Goal: Task Accomplishment & Management: Manage account settings

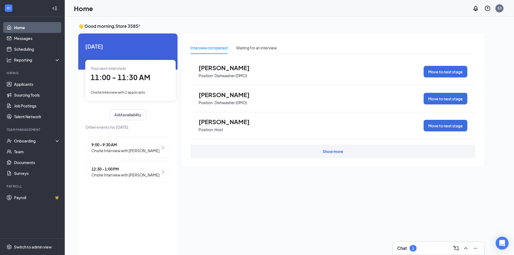
click at [146, 78] on span "11:00 - 11:30 AM" at bounding box center [121, 77] width 60 height 9
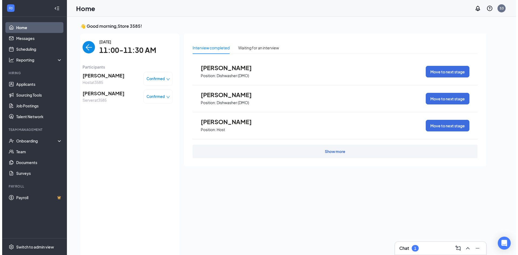
scroll to position [2, 0]
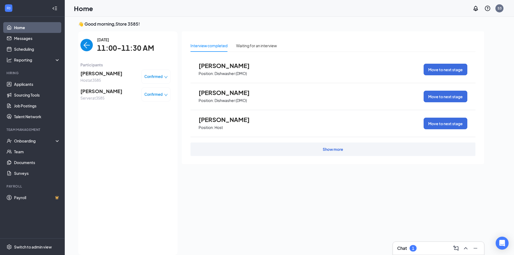
click at [94, 73] on span "[PERSON_NAME]" at bounding box center [101, 74] width 42 height 8
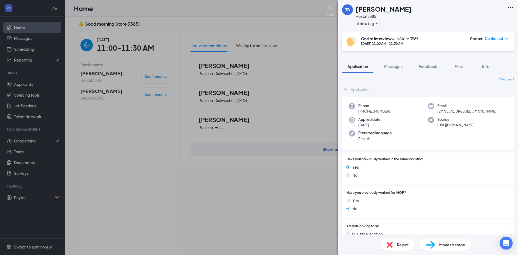
drag, startPoint x: 165, startPoint y: 148, endPoint x: 137, endPoint y: 103, distance: 54.0
click at [152, 138] on div "TB [PERSON_NAME] Host at 3585 Add a tag Onsite Interview with Store [DATE] 11:0…" at bounding box center [259, 127] width 518 height 255
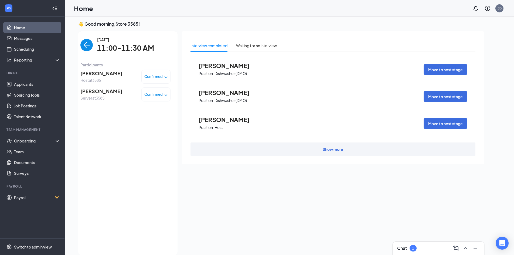
click at [104, 92] on span "[PERSON_NAME]" at bounding box center [101, 91] width 42 height 8
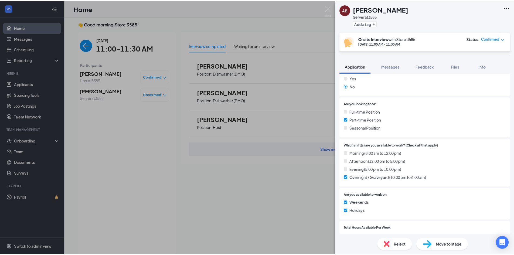
scroll to position [135, 0]
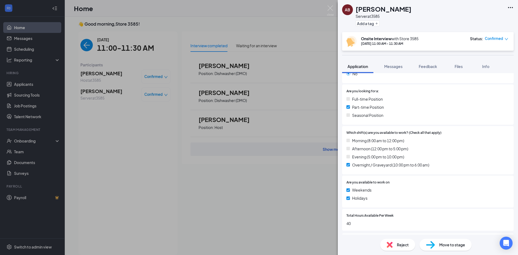
drag, startPoint x: 77, startPoint y: 115, endPoint x: 92, endPoint y: 116, distance: 14.8
click at [81, 119] on div "AB [PERSON_NAME] Server at 3585 Add a tag Onsite Interview with Store [DATE] 11…" at bounding box center [259, 127] width 518 height 255
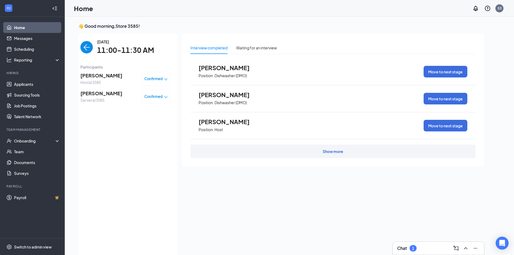
drag, startPoint x: 503, startPoint y: 220, endPoint x: 458, endPoint y: 223, distance: 45.4
drag, startPoint x: 458, startPoint y: 223, endPoint x: 99, endPoint y: 93, distance: 381.6
click at [134, 142] on div "[DATE] 11:00-11:30 AM Participants [PERSON_NAME] Host at 3585 Confirmed [PERSON…" at bounding box center [125, 145] width 90 height 213
click at [122, 100] on span "Server at 3585" at bounding box center [101, 100] width 42 height 6
click at [122, 95] on span "[PERSON_NAME]" at bounding box center [101, 94] width 42 height 8
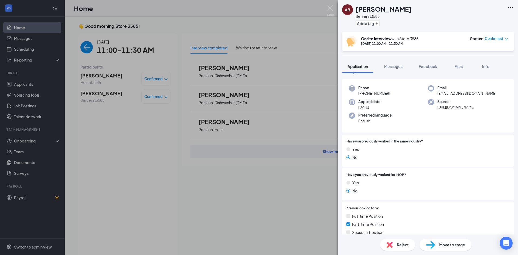
scroll to position [27, 0]
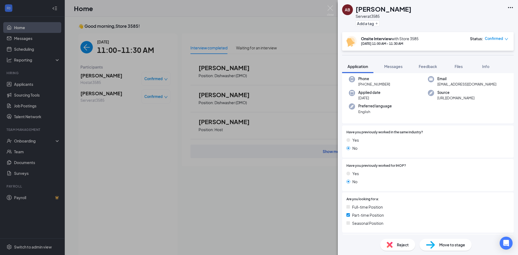
click at [115, 75] on div "AB [PERSON_NAME] Server at 3585 Add a tag Onsite Interview with Store [DATE] 11…" at bounding box center [259, 127] width 518 height 255
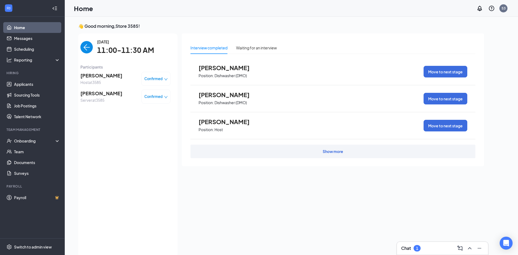
scroll to position [2, 0]
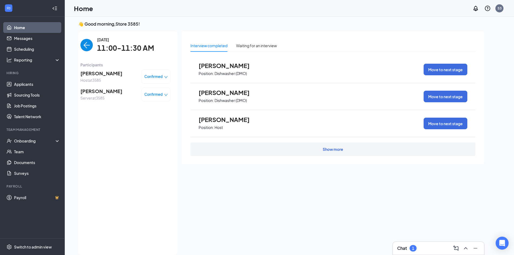
click at [101, 79] on span "Host at 3585" at bounding box center [101, 80] width 42 height 6
click at [99, 72] on span "[PERSON_NAME]" at bounding box center [101, 74] width 42 height 8
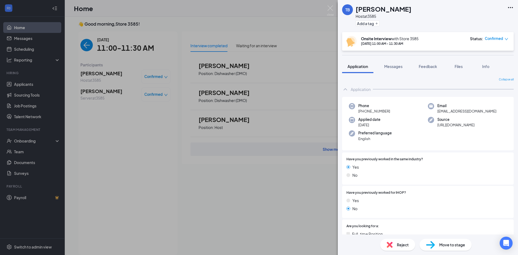
click at [147, 112] on div "TB [PERSON_NAME] Host at 3585 Add a tag Onsite Interview with Store [DATE] 11:0…" at bounding box center [259, 127] width 518 height 255
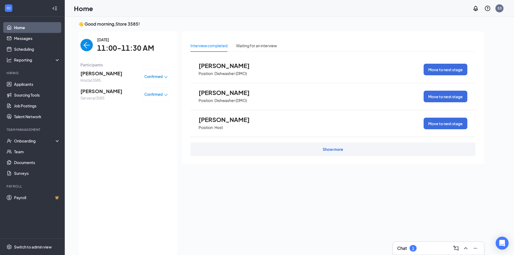
click at [114, 94] on span "[PERSON_NAME]" at bounding box center [101, 91] width 42 height 8
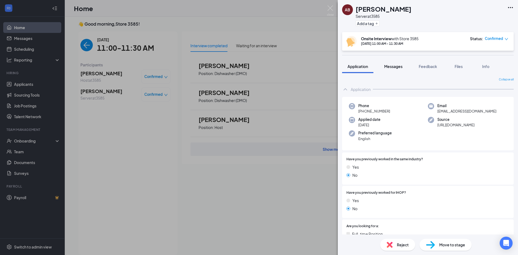
click at [401, 64] on span "Messages" at bounding box center [393, 66] width 18 height 5
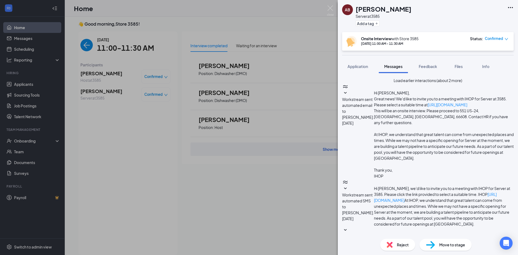
scroll to position [228, 0]
click at [349, 96] on icon "SmallChevronDown" at bounding box center [345, 93] width 6 height 6
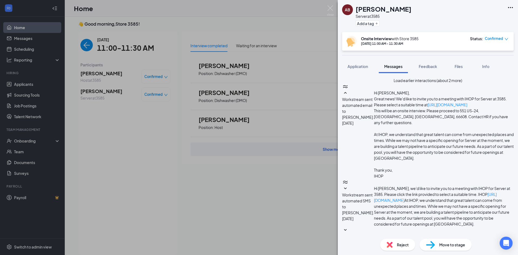
click at [349, 96] on icon "SmallChevronUp" at bounding box center [345, 93] width 6 height 6
click at [398, 83] on button "Load earlier interactions (about 2 more)" at bounding box center [428, 80] width 69 height 6
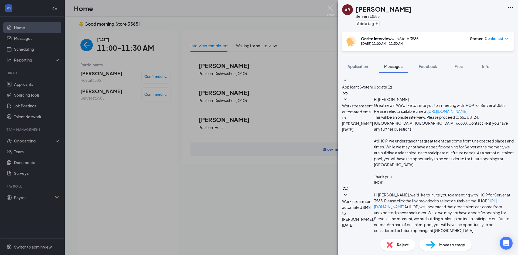
click at [349, 82] on icon "SmallChevronDown" at bounding box center [345, 80] width 6 height 6
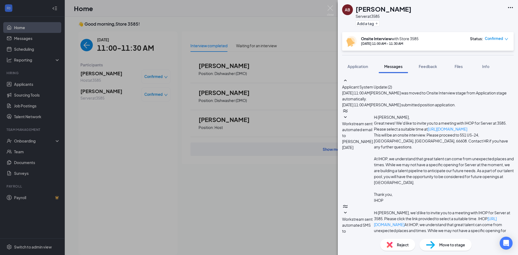
click at [349, 82] on icon "SmallChevronUp" at bounding box center [345, 80] width 6 height 6
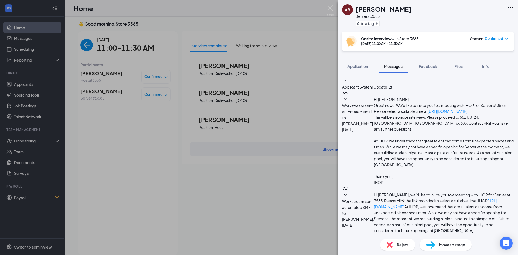
scroll to position [216, 0]
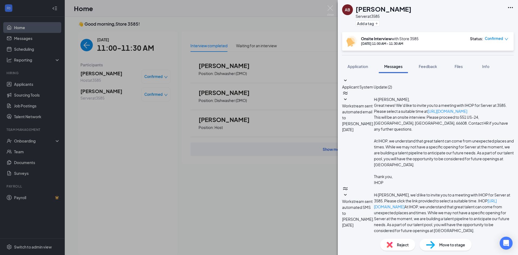
scroll to position [227, 0]
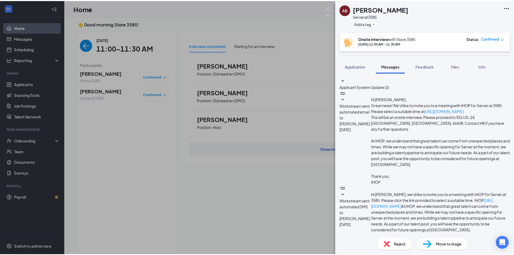
scroll to position [119, 0]
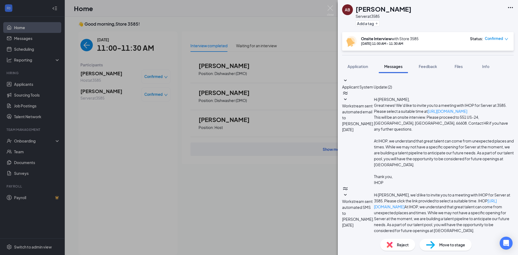
click at [189, 217] on div "AB [PERSON_NAME] Server at 3585 Add a tag Onsite Interview with Store [DATE] 11…" at bounding box center [259, 127] width 518 height 255
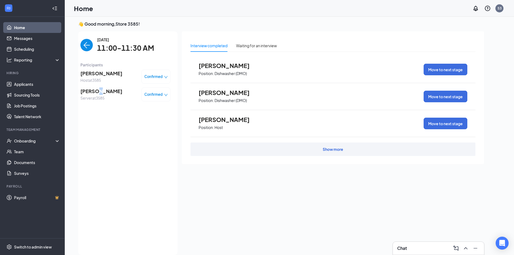
click at [101, 94] on span "[PERSON_NAME]" at bounding box center [101, 91] width 42 height 8
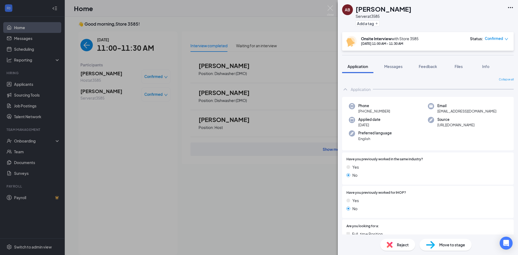
drag, startPoint x: 80, startPoint y: 145, endPoint x: 93, endPoint y: 104, distance: 42.3
click at [80, 144] on div "AB [PERSON_NAME] Server at 3585 Add a tag Onsite Interview with Store [DATE] 11…" at bounding box center [259, 127] width 518 height 255
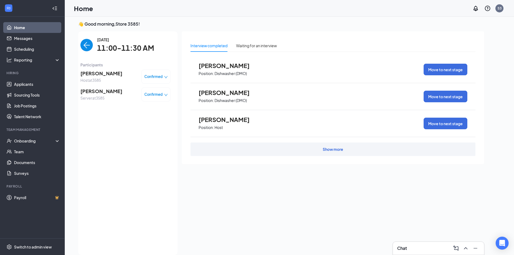
click at [102, 82] on span "Host at 3585" at bounding box center [101, 80] width 42 height 6
click at [99, 74] on span "[PERSON_NAME]" at bounding box center [101, 74] width 42 height 8
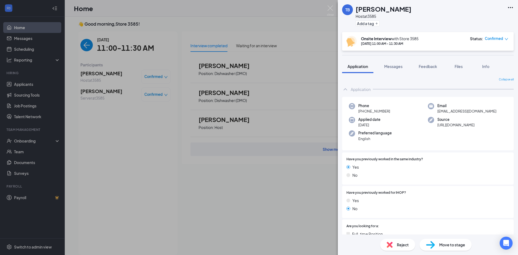
click at [402, 246] on span "Reject" at bounding box center [403, 245] width 12 height 6
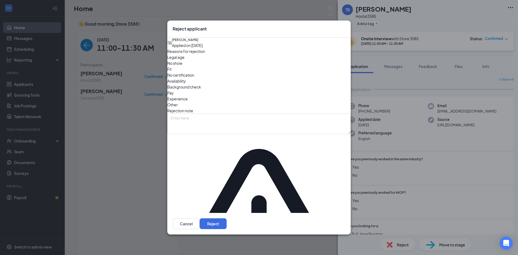
click at [345, 26] on icon "Cross" at bounding box center [345, 26] width 0 height 0
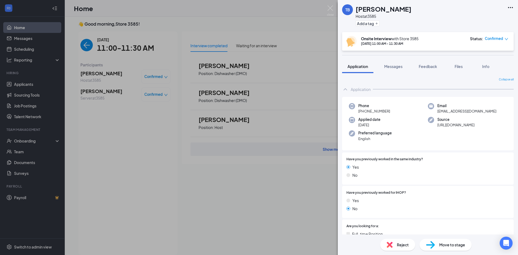
click at [153, 78] on div "TB [PERSON_NAME] Host at 3585 Add a tag Onsite Interview with Store [DATE] 11:0…" at bounding box center [259, 127] width 518 height 255
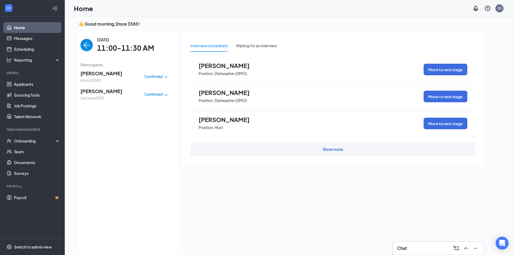
click at [159, 73] on div "Confirmed" at bounding box center [155, 77] width 29 height 14
click at [159, 76] on span "Confirmed" at bounding box center [153, 76] width 18 height 5
click at [146, 105] on span "Mark complete" at bounding box center [136, 108] width 37 height 6
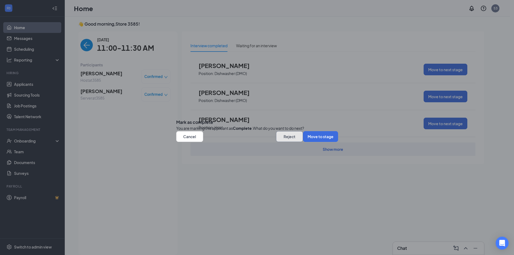
click at [279, 142] on button "Reject" at bounding box center [289, 136] width 27 height 11
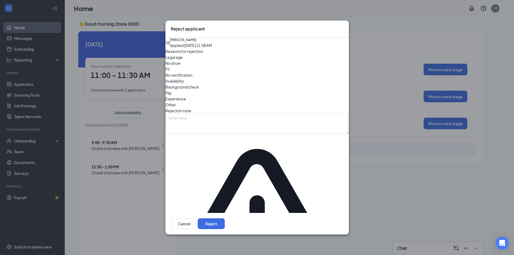
click at [343, 26] on icon "Cross" at bounding box center [343, 26] width 0 height 0
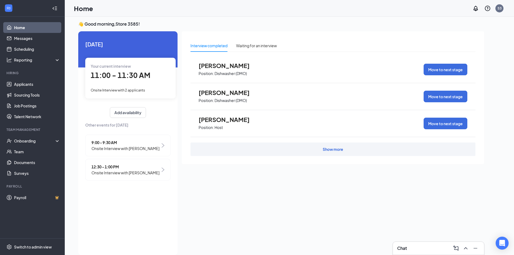
click at [143, 144] on span "9:00 - 9:30 AM" at bounding box center [125, 142] width 68 height 6
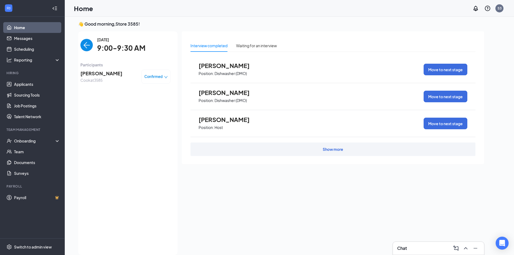
click at [86, 45] on img "back-button" at bounding box center [86, 45] width 12 height 12
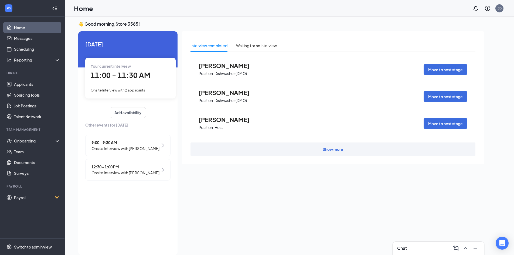
click at [137, 168] on span "12:30 - 1:00 PM" at bounding box center [125, 167] width 68 height 6
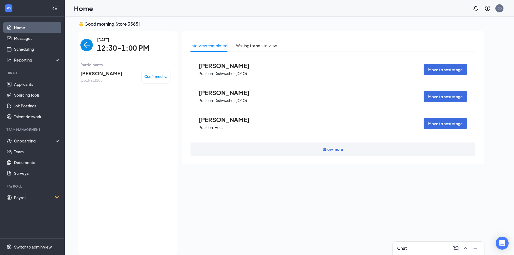
click at [86, 43] on img "back-button" at bounding box center [86, 45] width 12 height 12
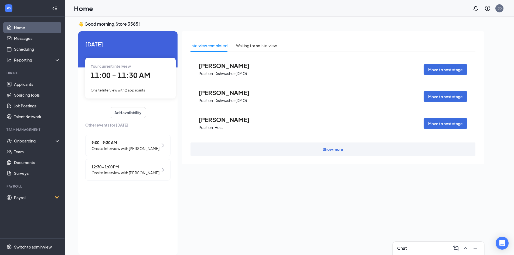
click at [155, 168] on div "12:30 - 1:00 PM Onsite Interview with [PERSON_NAME]" at bounding box center [127, 170] width 85 height 22
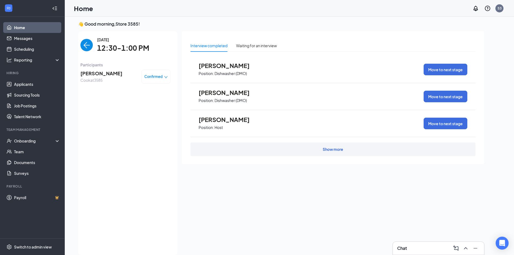
click at [87, 45] on img "back-button" at bounding box center [86, 45] width 12 height 12
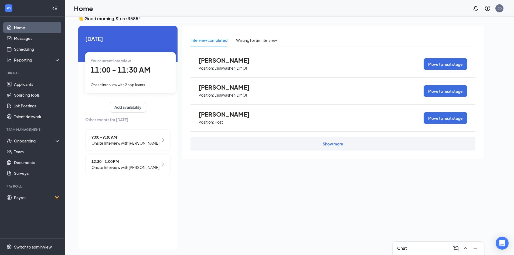
scroll to position [11, 0]
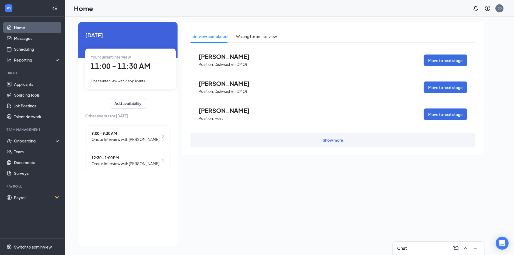
click at [235, 138] on div "Show more" at bounding box center [332, 139] width 285 height 13
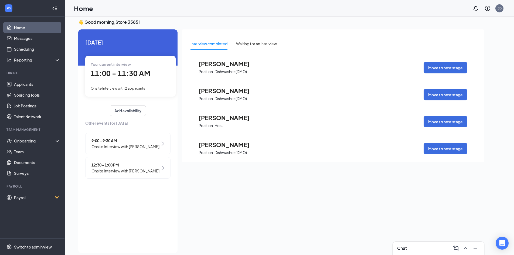
scroll to position [0, 0]
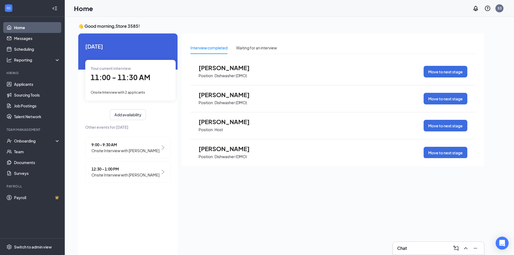
click at [230, 72] on span "Position: Dishwasher (DMO)" at bounding box center [228, 75] width 59 height 8
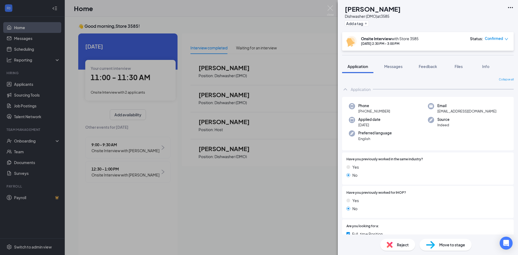
click at [497, 38] on span "Confirmed" at bounding box center [494, 38] width 18 height 5
drag, startPoint x: 242, startPoint y: 204, endPoint x: 234, endPoint y: 181, distance: 24.2
click at [242, 201] on div "[PERSON_NAME] [PERSON_NAME] Dishwasher (DMO) at 3585 Add a tag Onsite Interview…" at bounding box center [259, 127] width 518 height 255
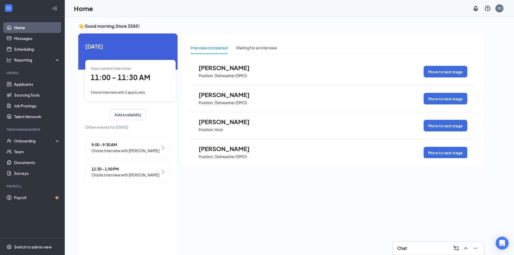
click at [109, 75] on span "11:00 - 11:30 AM" at bounding box center [121, 77] width 60 height 9
